Goal: Find contact information: Find contact information

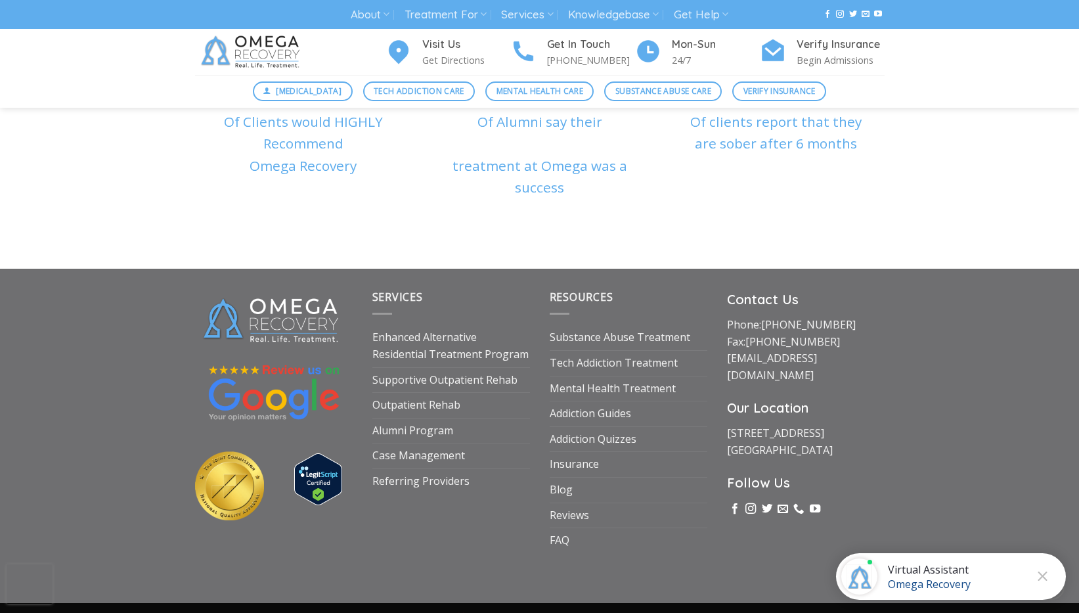
scroll to position [4437, 0]
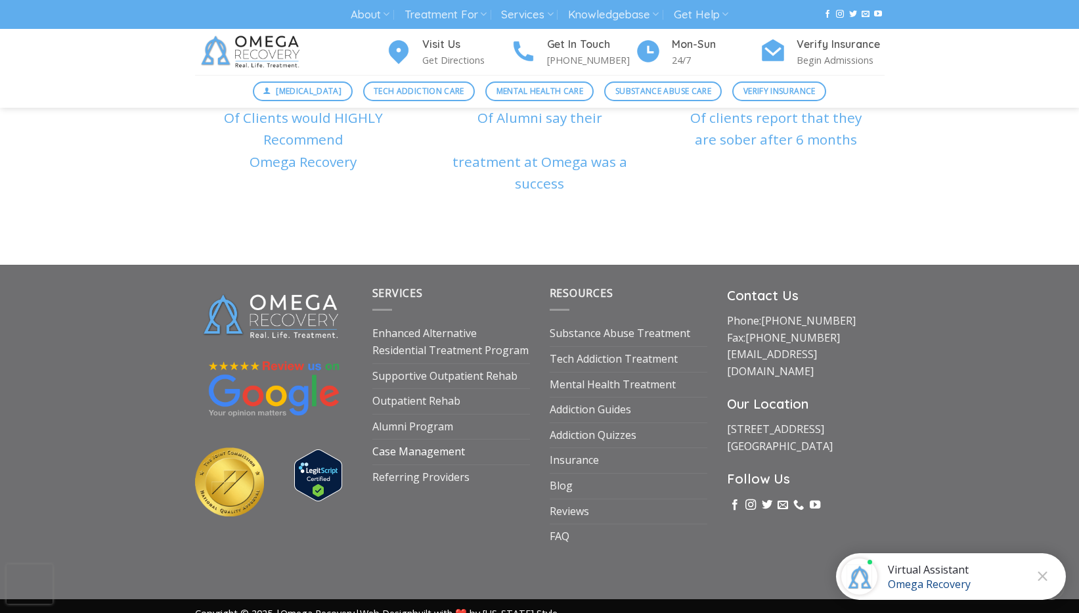
click at [435, 439] on link "Case Management" at bounding box center [418, 451] width 93 height 25
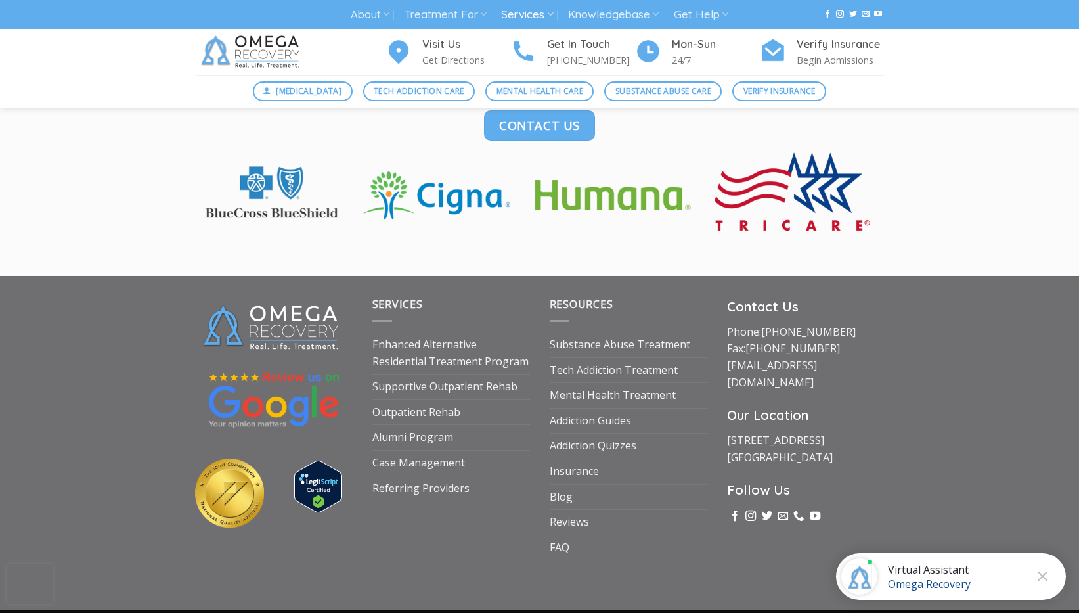
scroll to position [2332, 0]
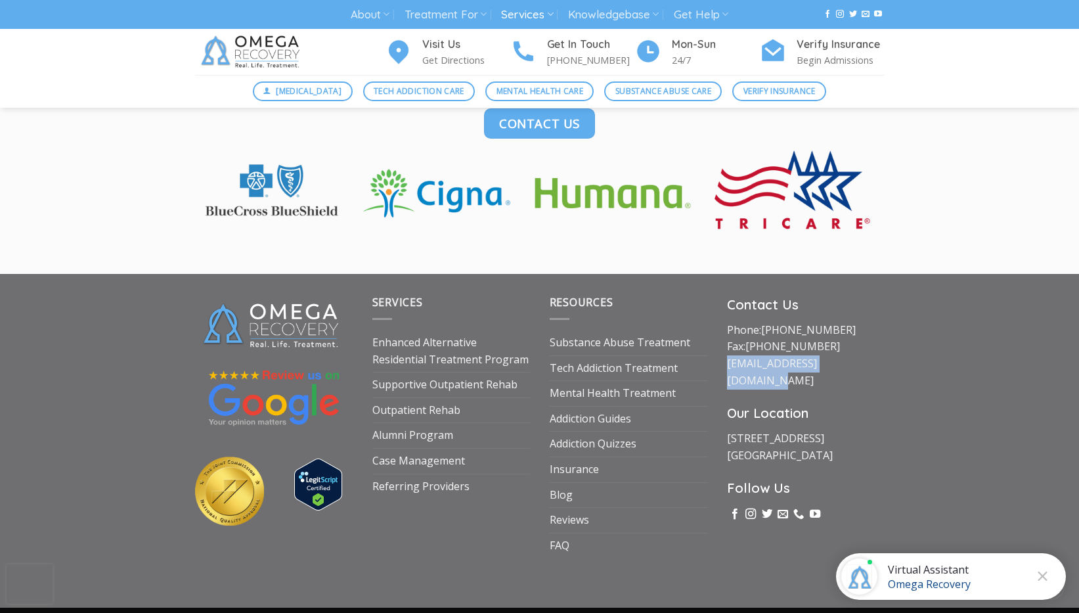
drag, startPoint x: 881, startPoint y: 342, endPoint x: 722, endPoint y: 342, distance: 159.0
click at [722, 342] on div "Contact Us Phone: [PHONE_NUMBER] Fax: [PHONE_NUMBER] [EMAIL_ADDRESS][DOMAIN_NAM…" at bounding box center [805, 425] width 177 height 263
copy link "[EMAIL_ADDRESS][DOMAIN_NAME]"
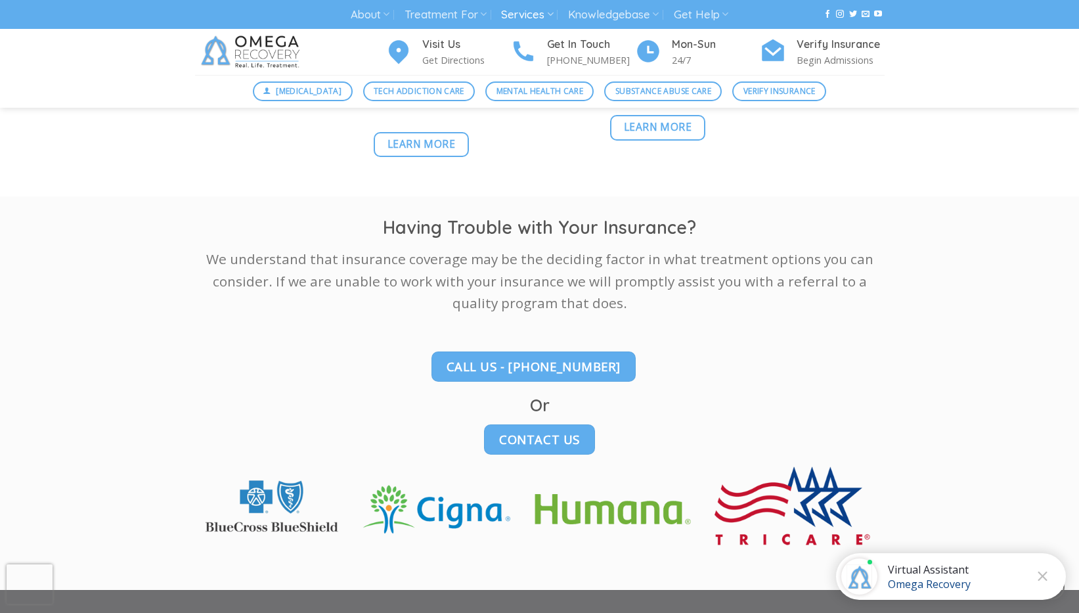
scroll to position [2013, 0]
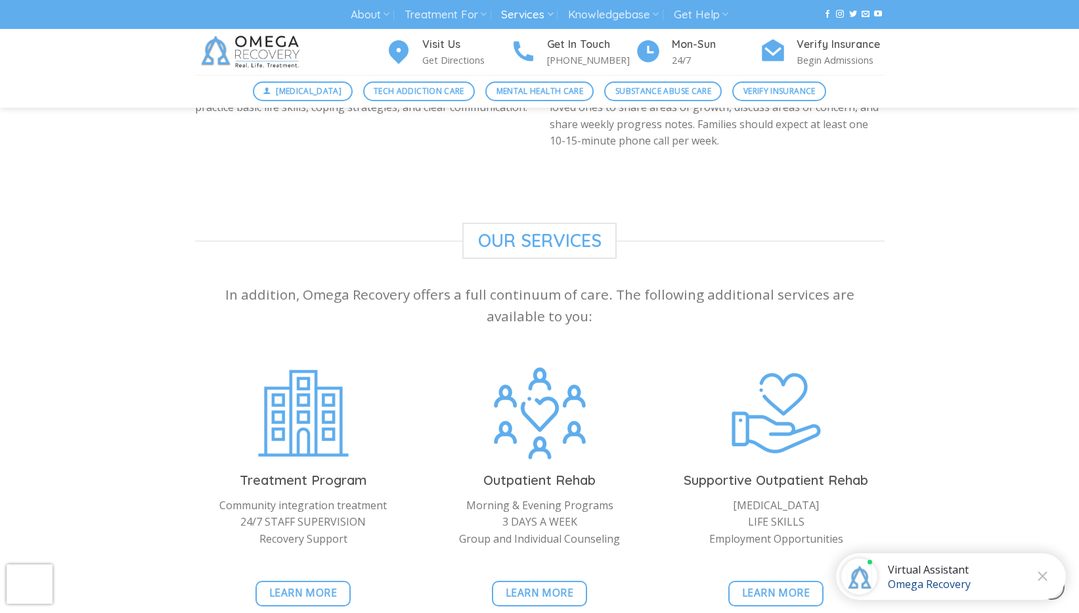
scroll to position [1285, 0]
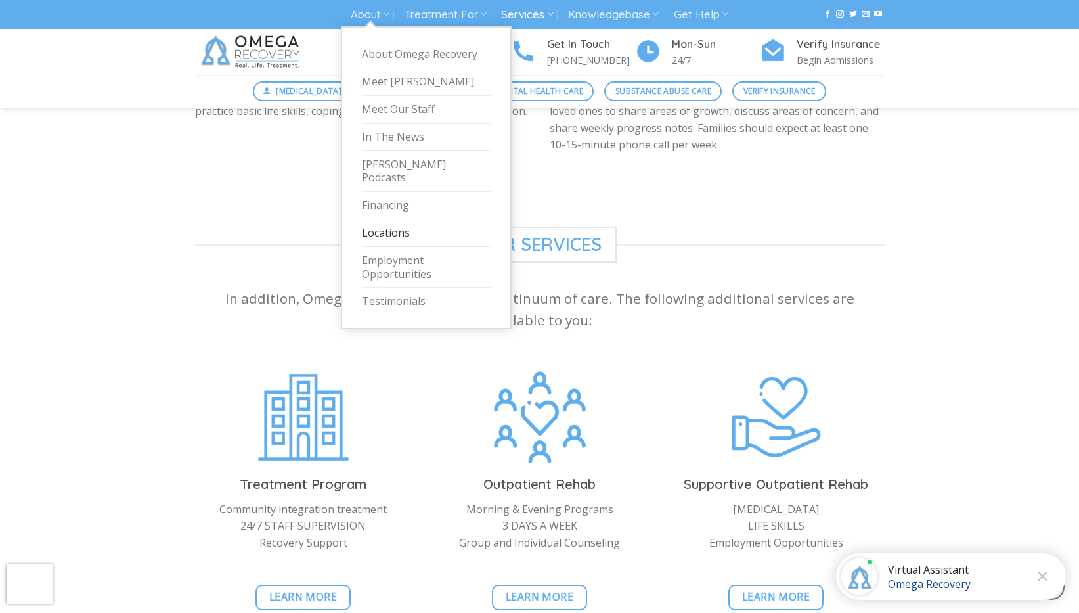
click at [380, 221] on link "Locations" at bounding box center [426, 233] width 129 height 28
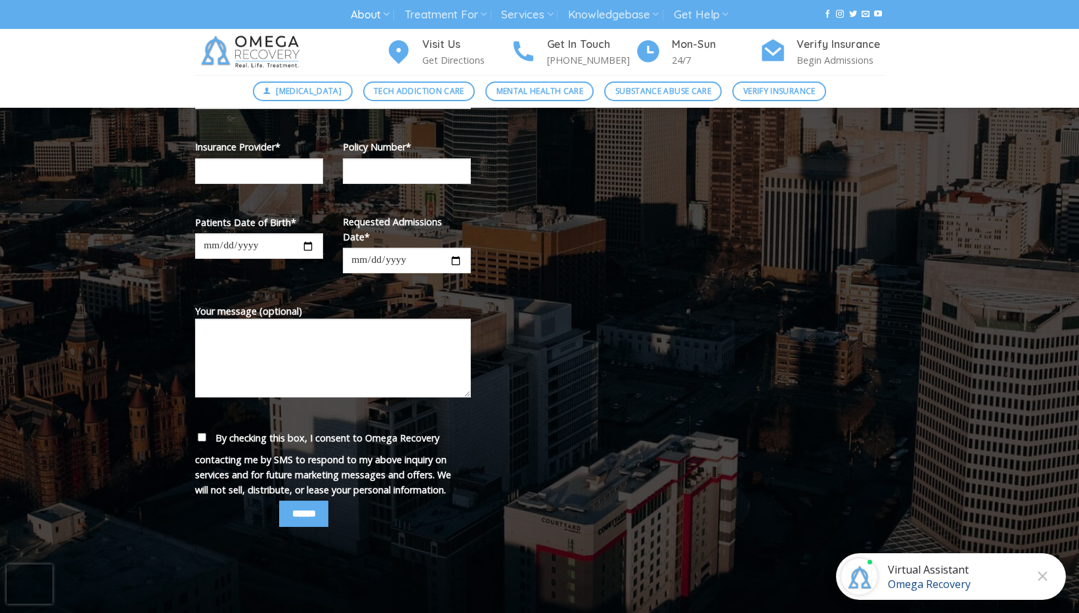
scroll to position [459, 0]
